Goal: Obtain resource: Download file/media

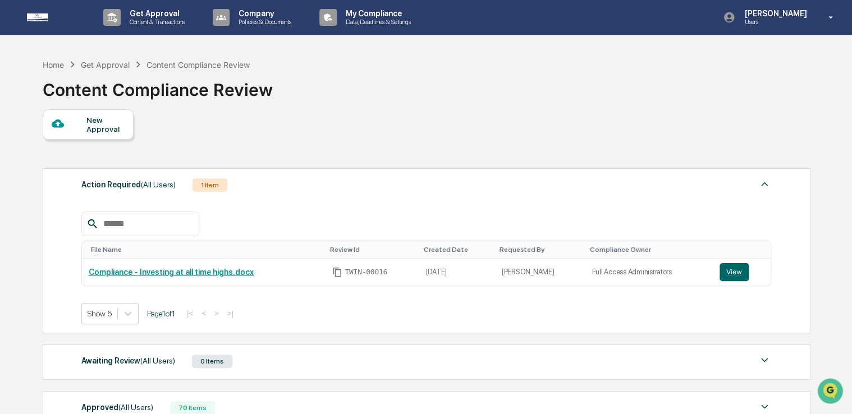
click at [222, 131] on div "New Approval" at bounding box center [426, 124] width 767 height 30
click at [734, 276] on button "View" at bounding box center [734, 272] width 29 height 18
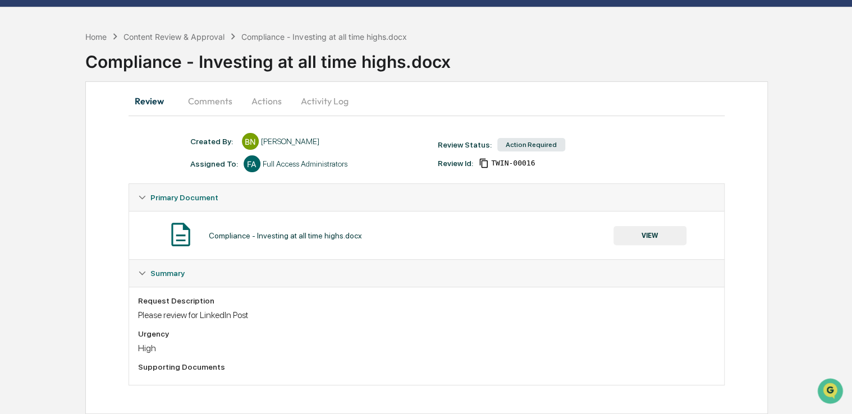
click at [644, 240] on button "VIEW" at bounding box center [649, 235] width 73 height 19
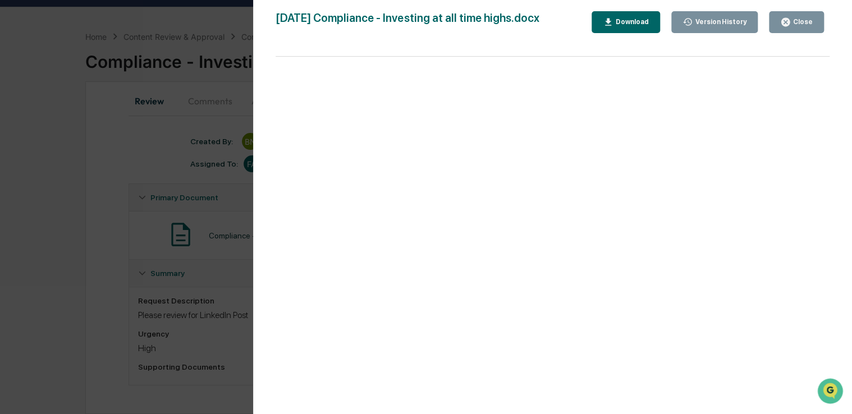
click at [630, 18] on div "Download" at bounding box center [630, 22] width 35 height 8
click at [816, 21] on button "Close" at bounding box center [796, 22] width 55 height 22
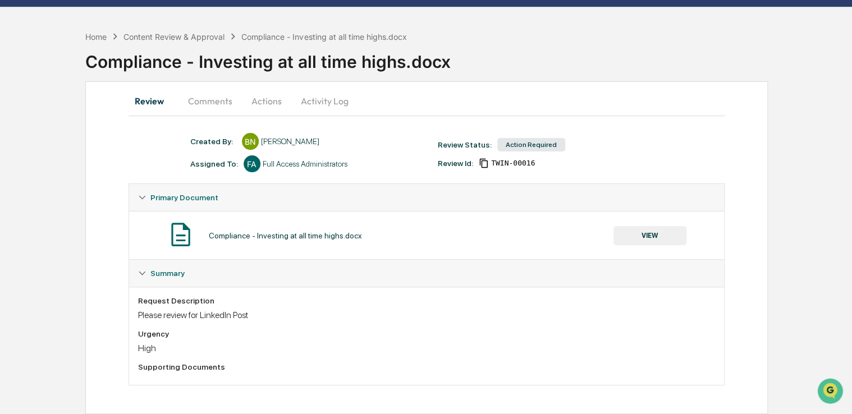
click at [272, 102] on button "Actions" at bounding box center [266, 101] width 51 height 27
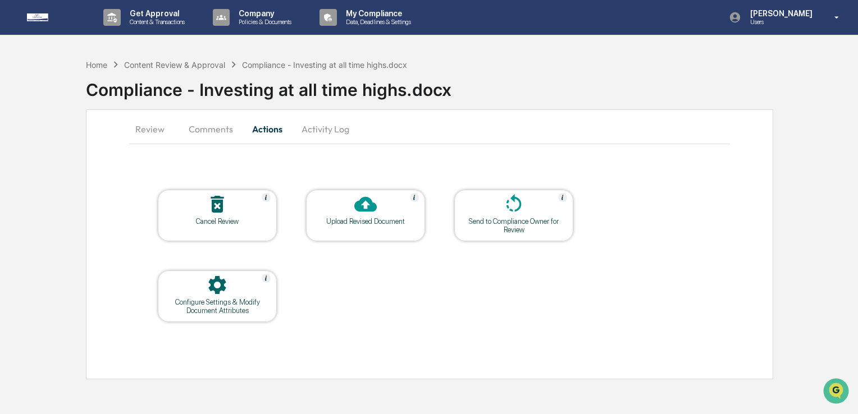
click at [373, 206] on icon at bounding box center [365, 204] width 22 height 15
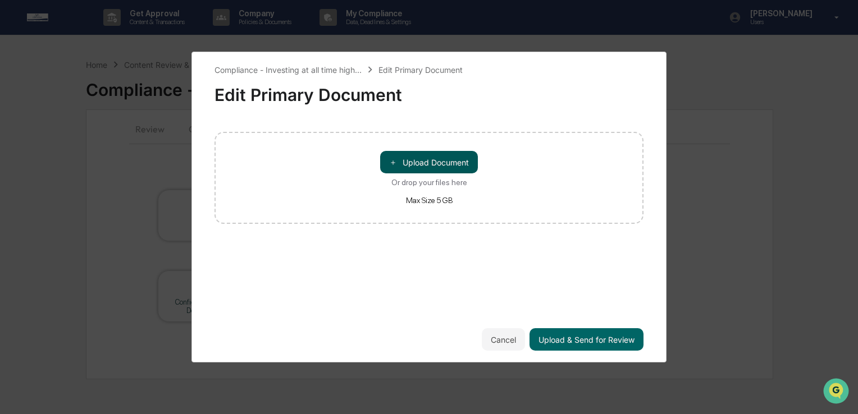
click at [452, 155] on button "＋ Upload Document" at bounding box center [429, 162] width 98 height 22
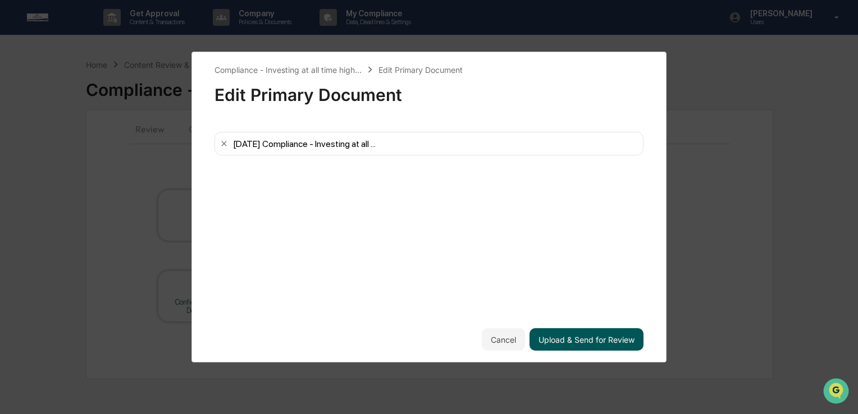
click at [576, 338] on button "Upload & Send for Review" at bounding box center [586, 339] width 114 height 22
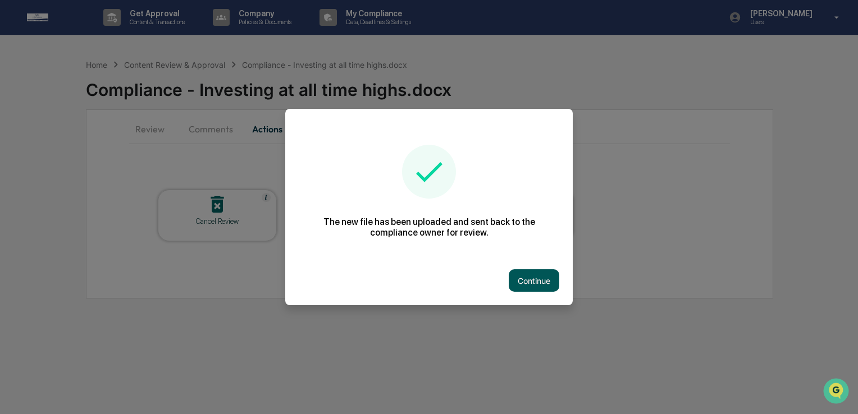
click at [538, 286] on button "Continue" at bounding box center [533, 280] width 51 height 22
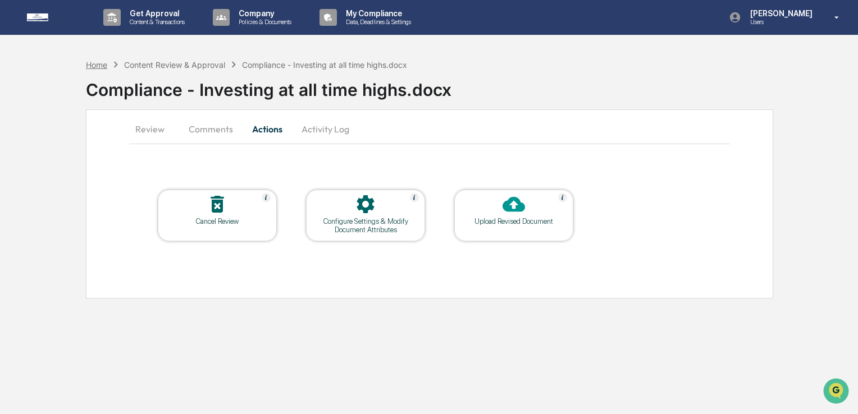
click at [105, 67] on div "Home" at bounding box center [96, 65] width 21 height 10
